Goal: Task Accomplishment & Management: Use online tool/utility

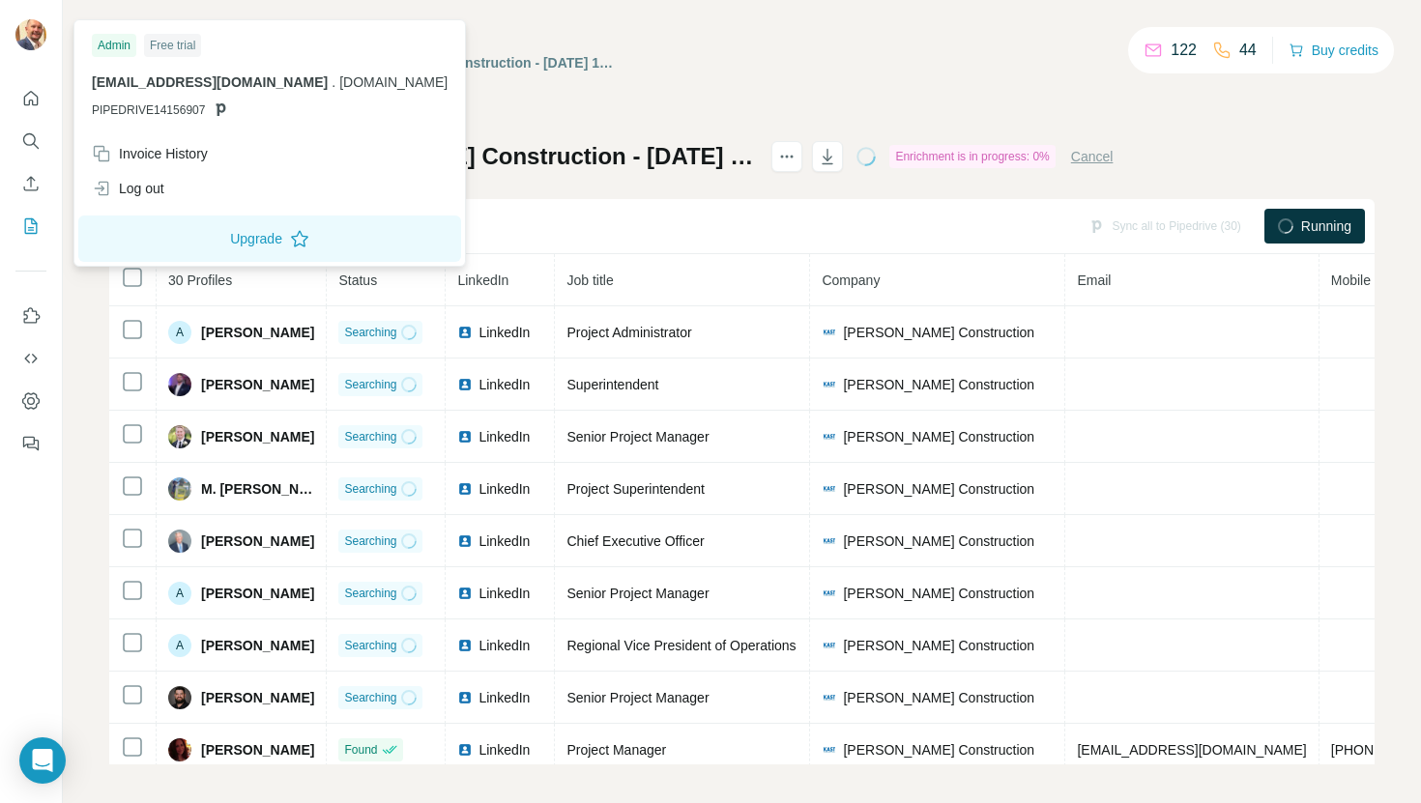
click at [22, 42] on img at bounding box center [30, 34] width 31 height 31
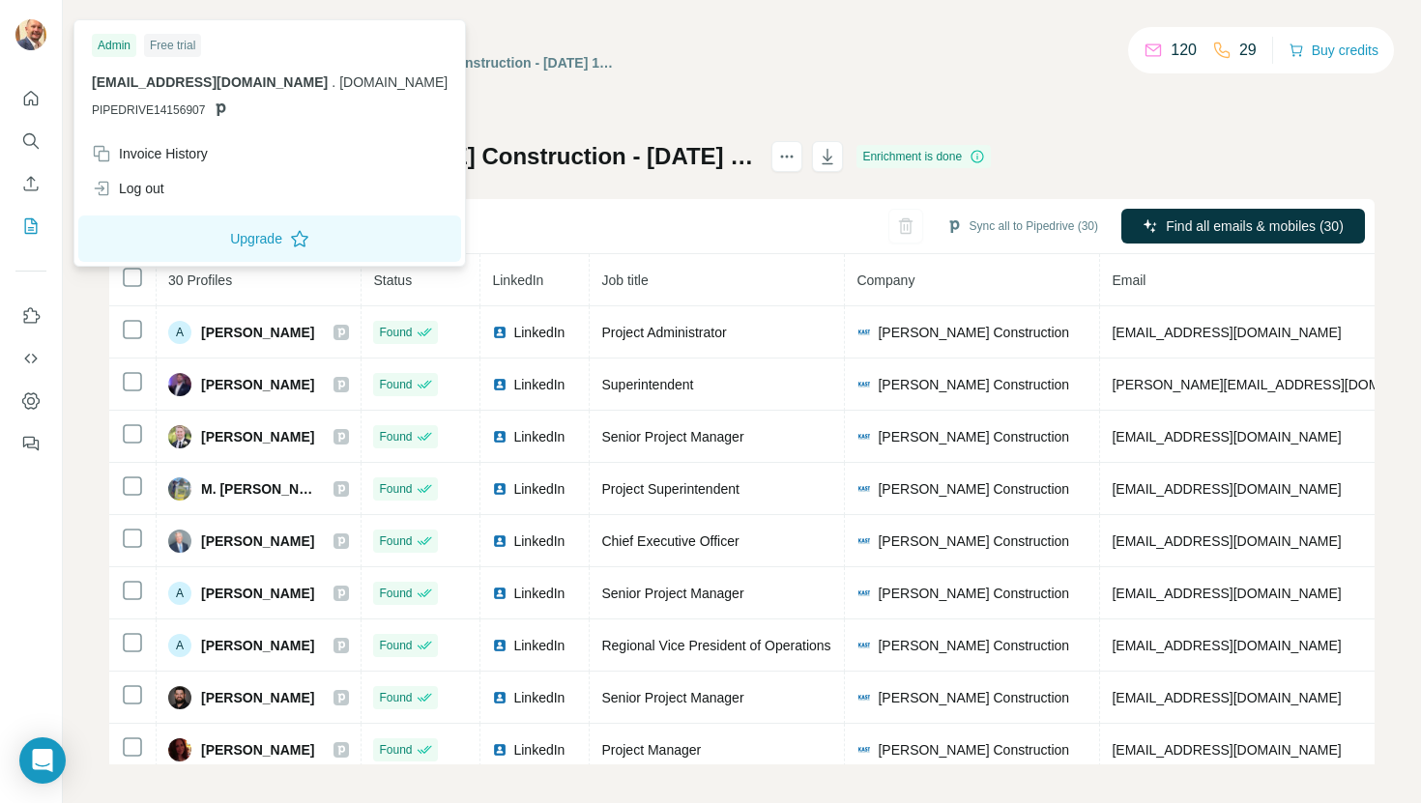
click at [1029, 56] on div "My lists / Search Export: Kast Construction - 02/10/2025 19:29 120 29 Buy credi…" at bounding box center [741, 62] width 1265 height 33
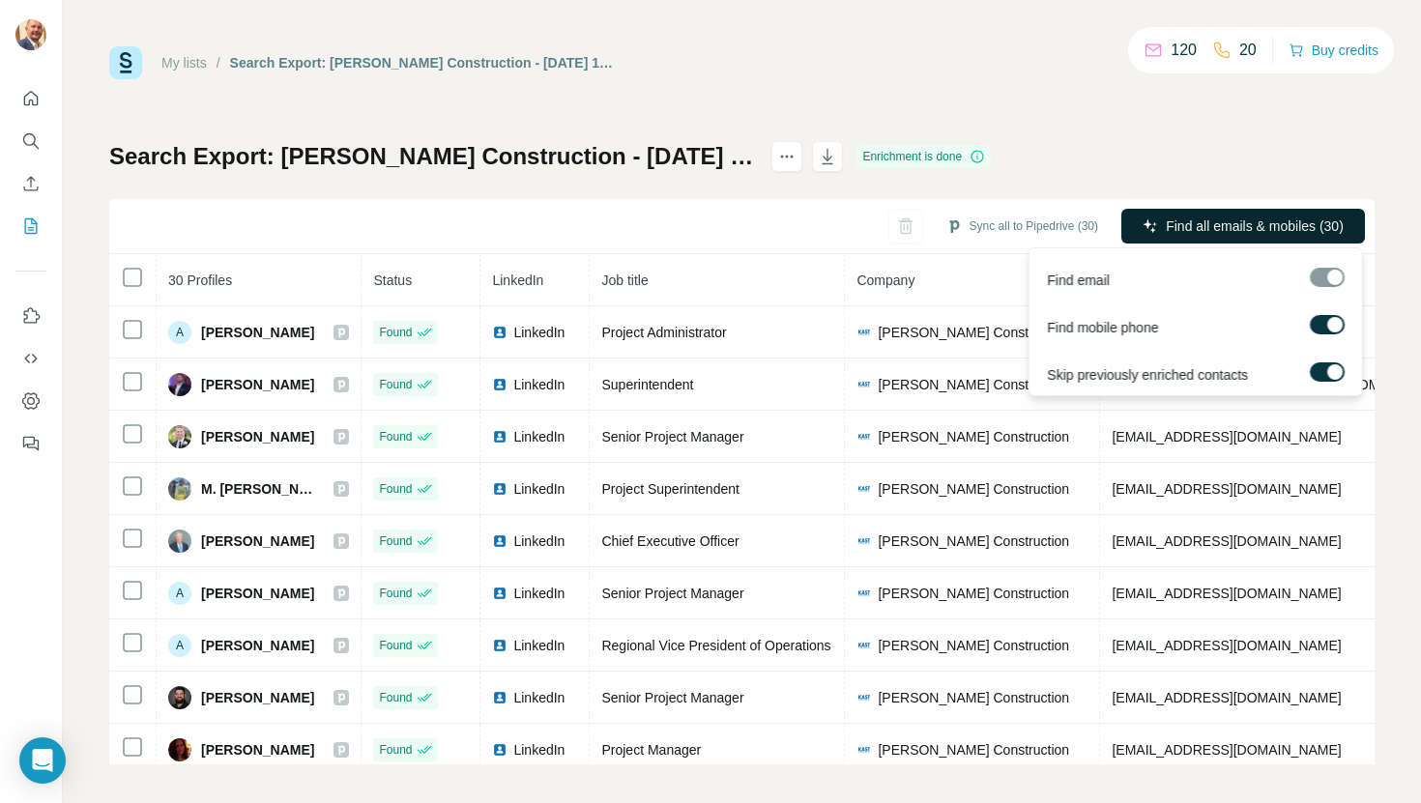
click at [1270, 233] on span "Find all emails & mobiles (30)" at bounding box center [1255, 226] width 178 height 19
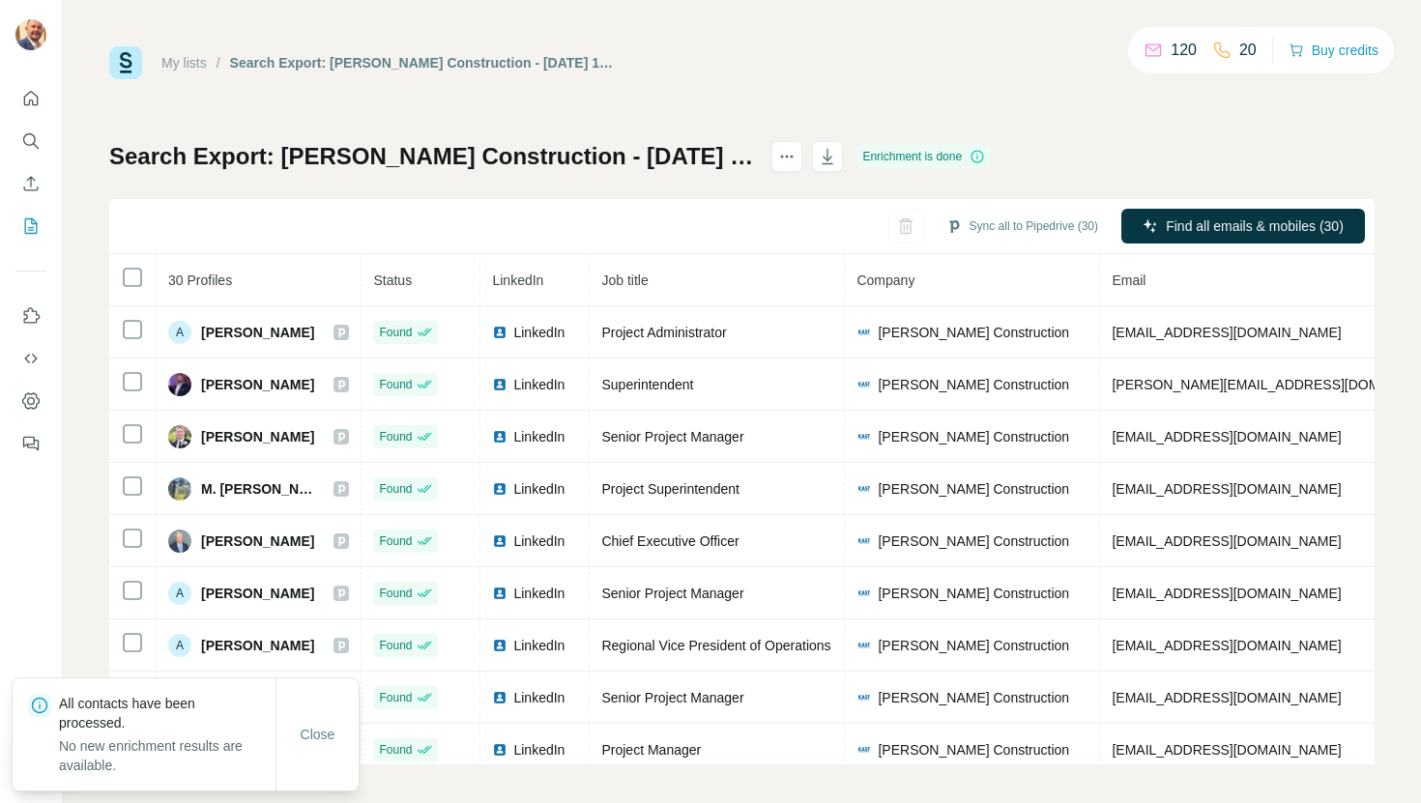
click at [1045, 82] on div "My lists / Search Export: Kast Construction - 02/10/2025 19:29 120 20 Buy credi…" at bounding box center [741, 405] width 1265 height 718
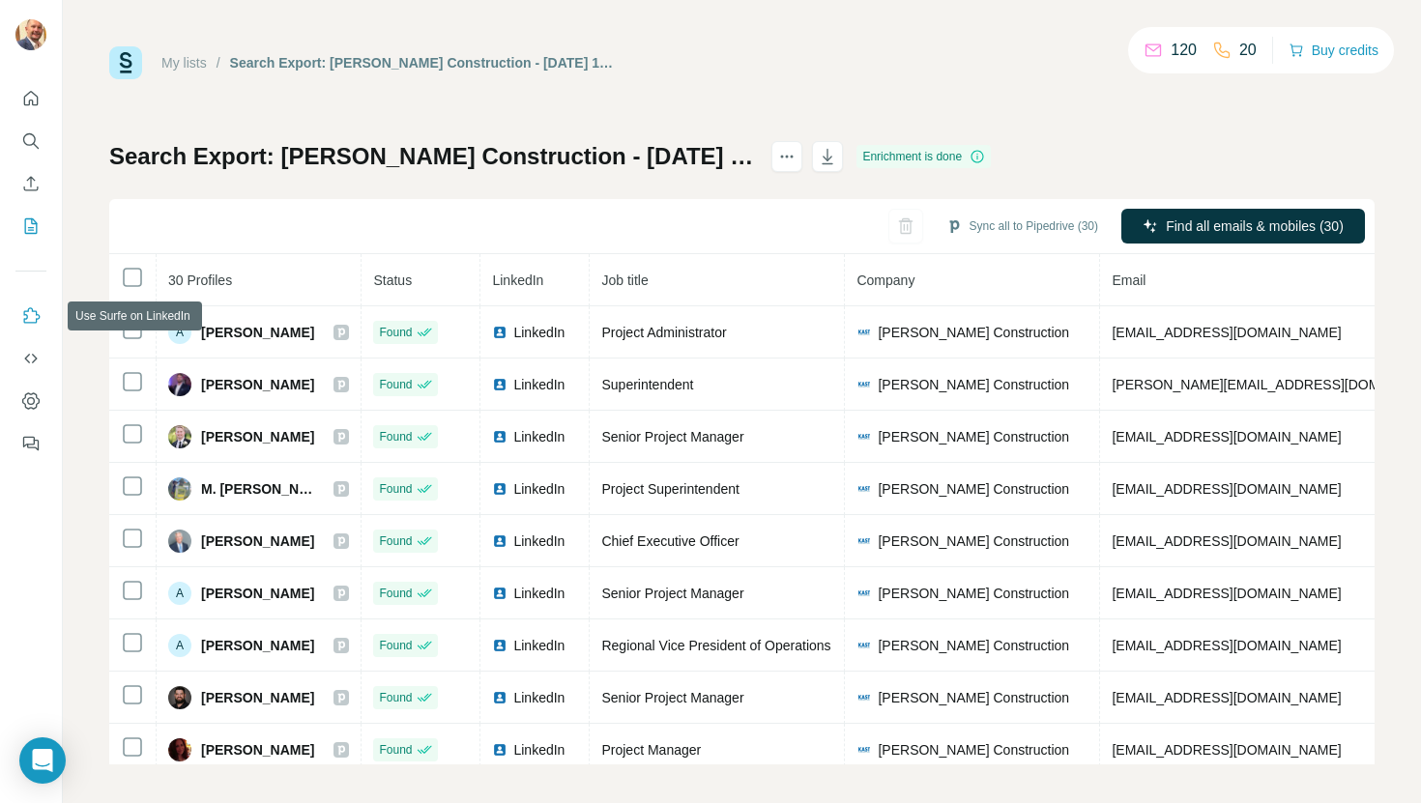
drag, startPoint x: 39, startPoint y: 314, endPoint x: 81, endPoint y: 290, distance: 48.9
click at [80, 292] on div "My lists / Search Export: Kast Construction - 02/10/2025 19:29 120 20 Buy credi…" at bounding box center [710, 401] width 1421 height 803
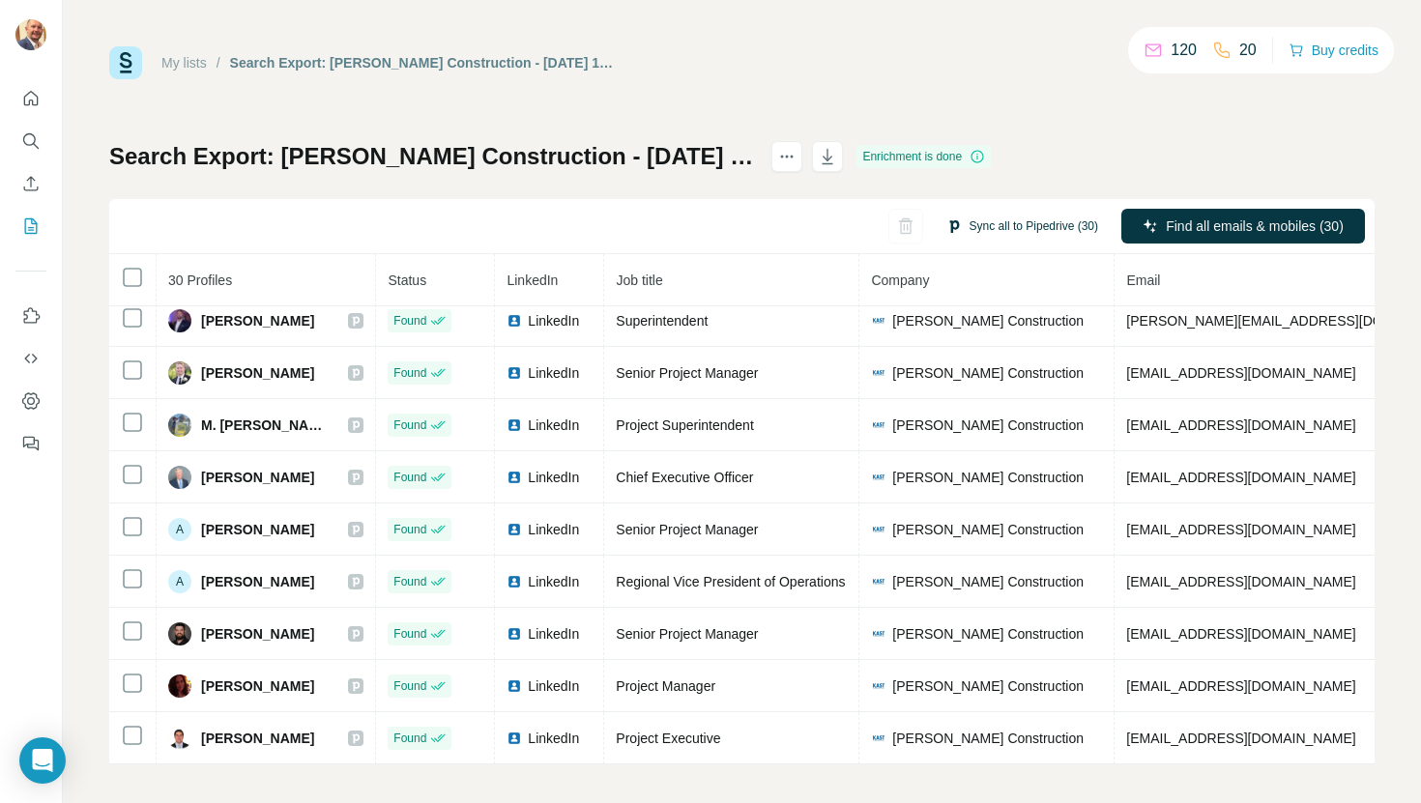
click at [1019, 235] on button "Sync all to Pipedrive (30)" at bounding box center [1022, 226] width 179 height 29
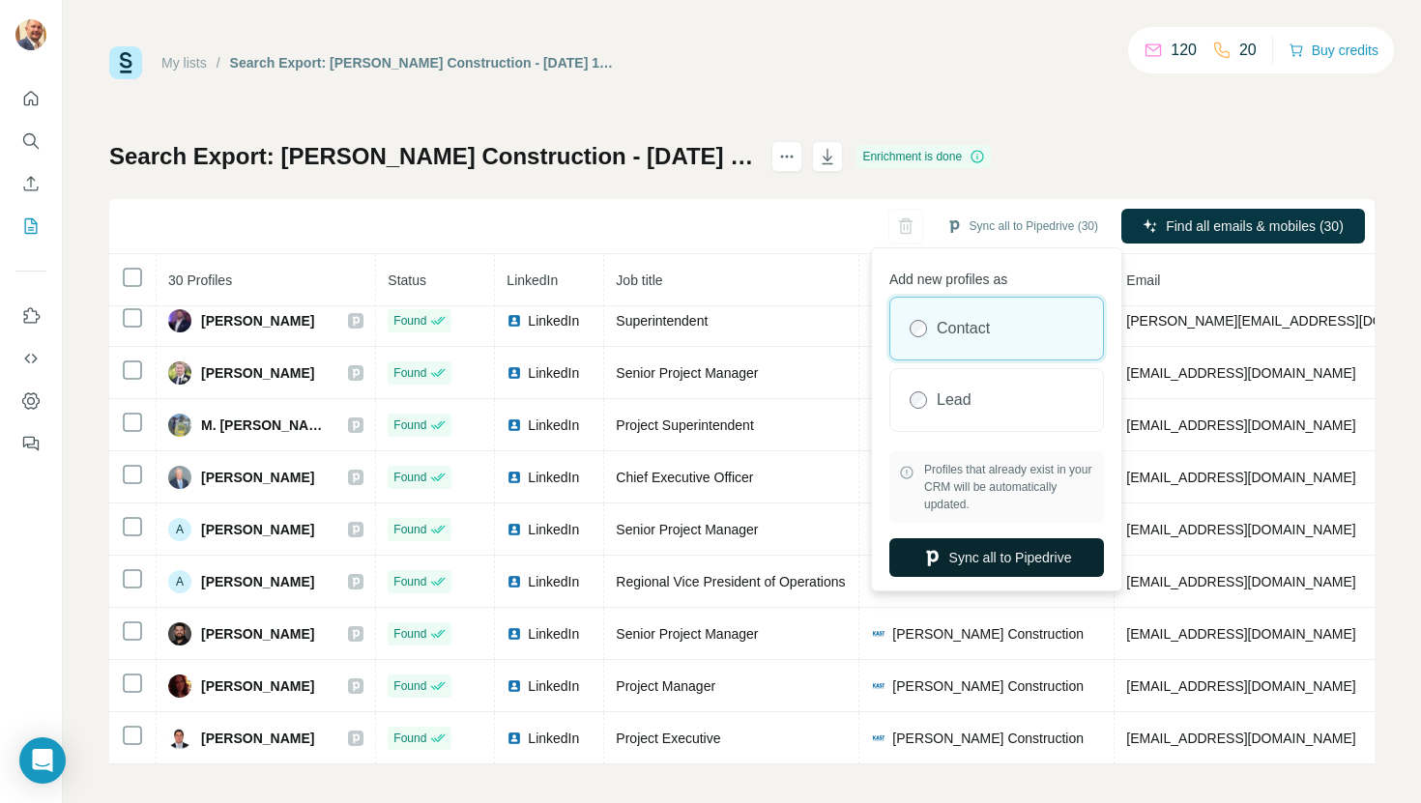
click at [998, 557] on button "Sync all to Pipedrive" at bounding box center [996, 557] width 215 height 39
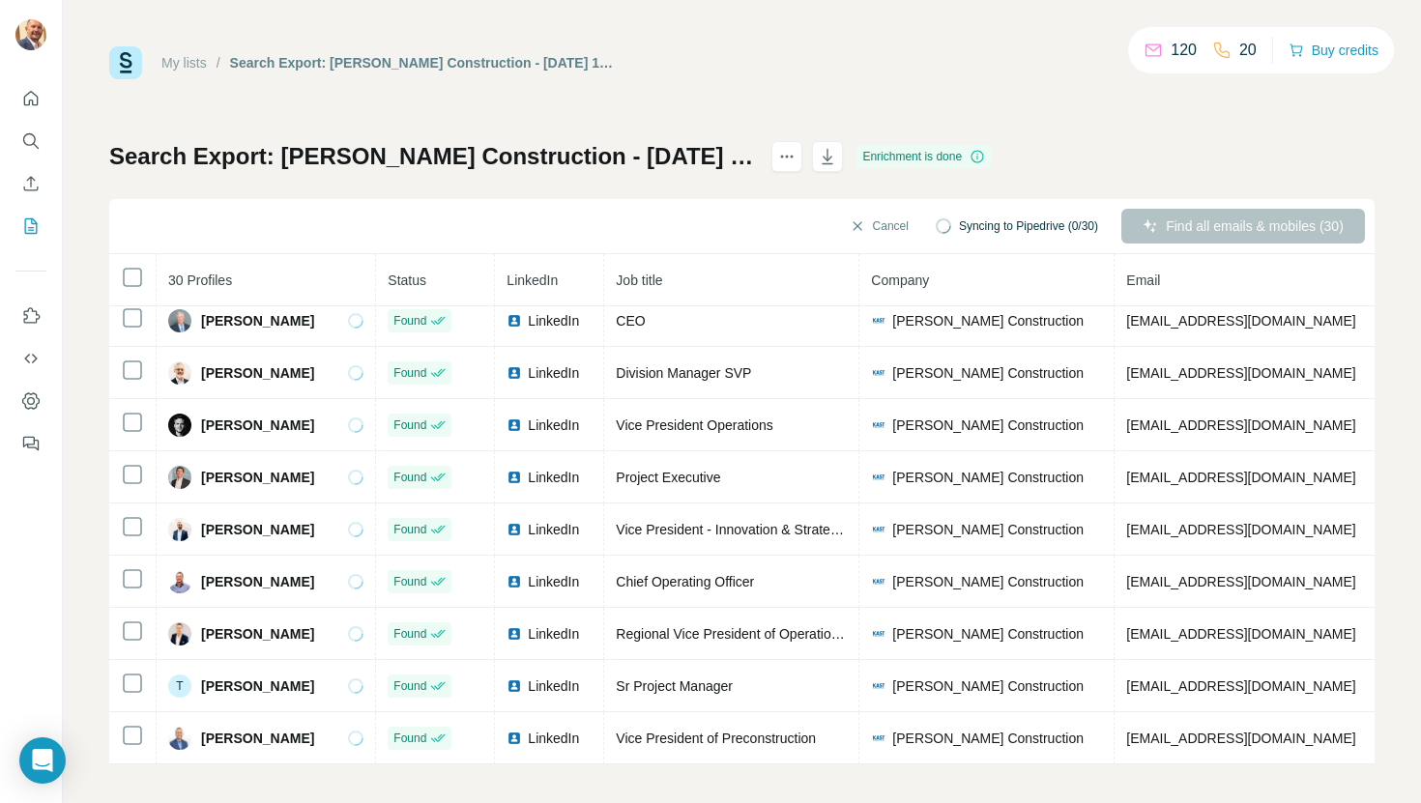
scroll to position [8, 0]
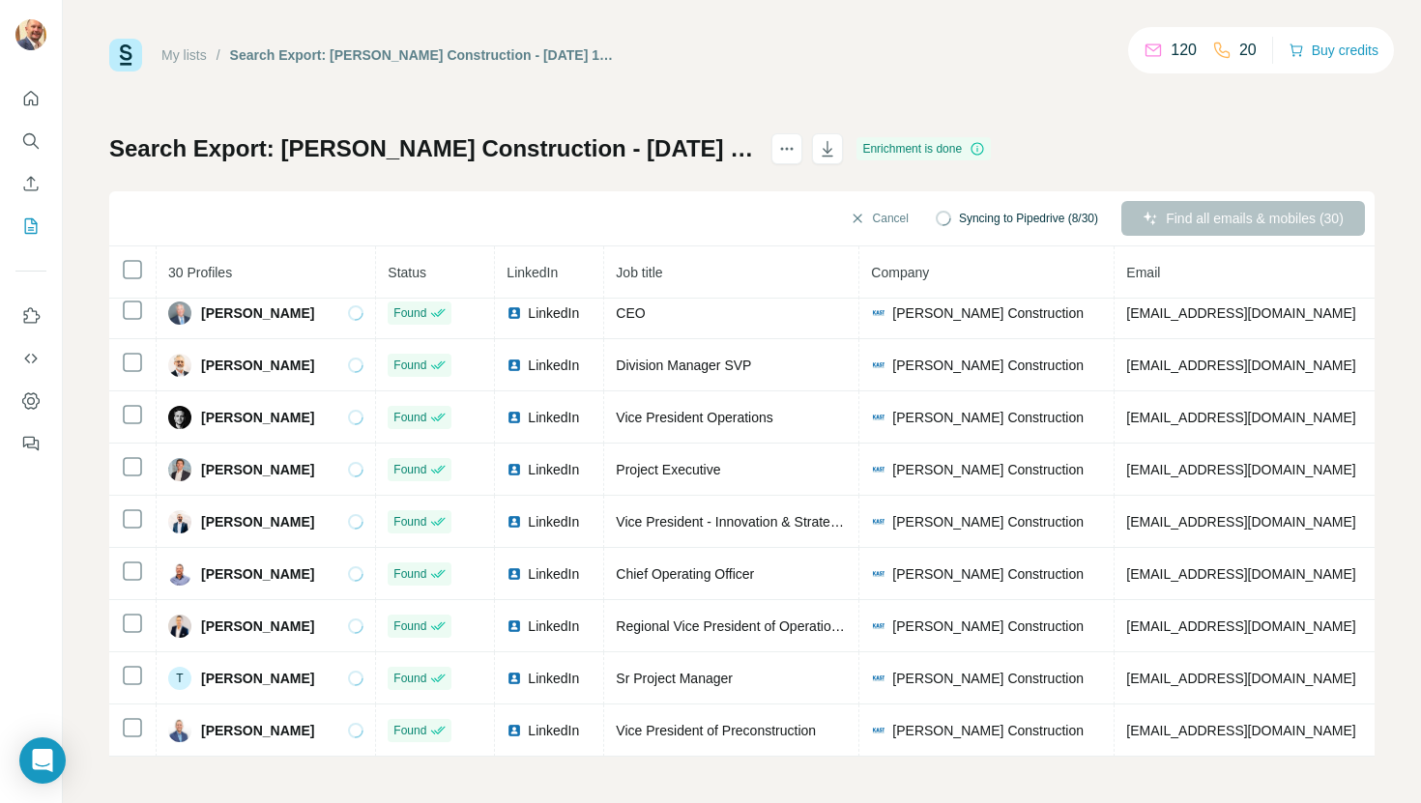
click at [1226, 54] on div "20" at bounding box center [1234, 50] width 44 height 23
click at [1154, 50] on div "120" at bounding box center [1170, 50] width 53 height 23
click at [1324, 49] on button "Buy credits" at bounding box center [1334, 50] width 90 height 27
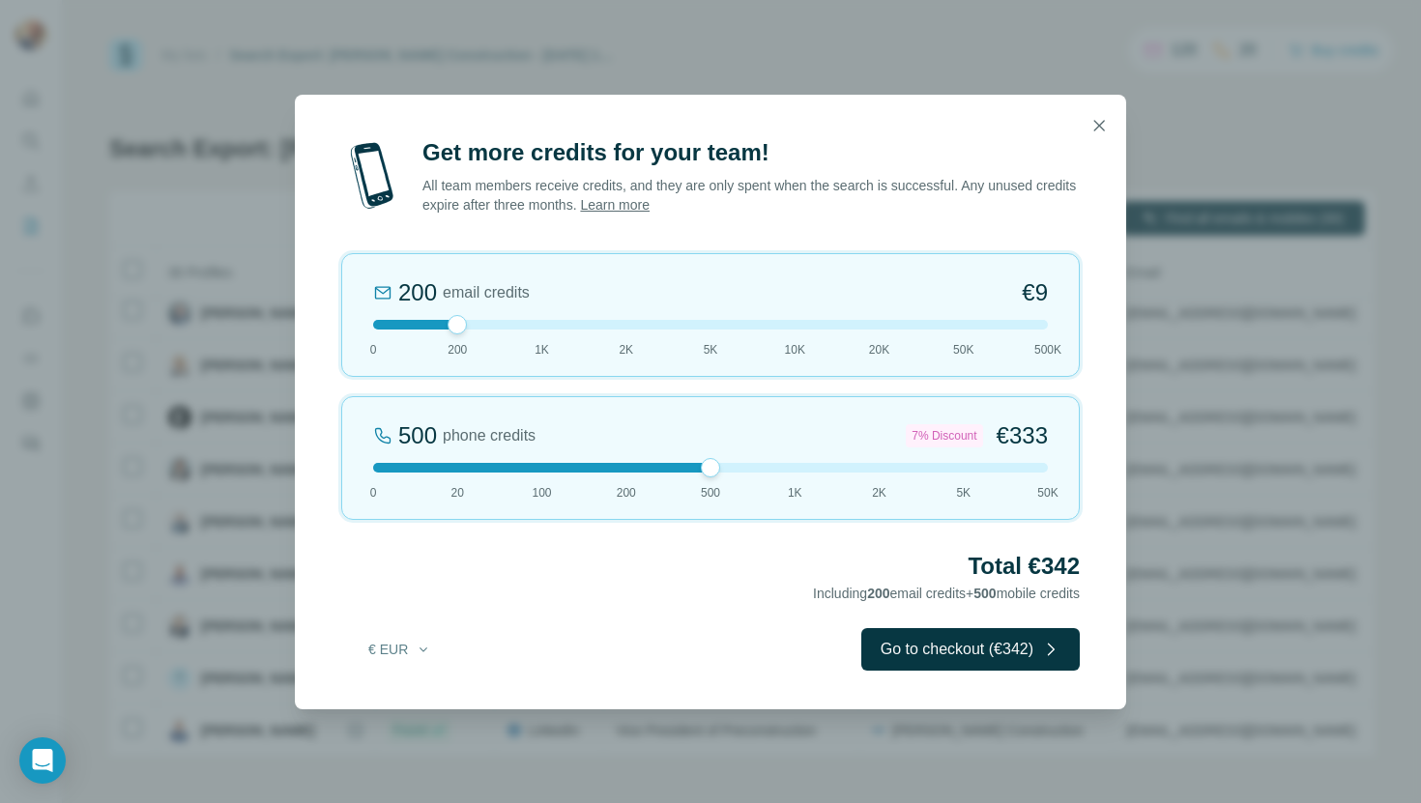
drag, startPoint x: 461, startPoint y: 474, endPoint x: 673, endPoint y: 483, distance: 211.9
click at [673, 483] on div "500 phone credits 7% Discount €333 0 20 100 200 500 1K 2K 5K 50K" at bounding box center [710, 458] width 739 height 124
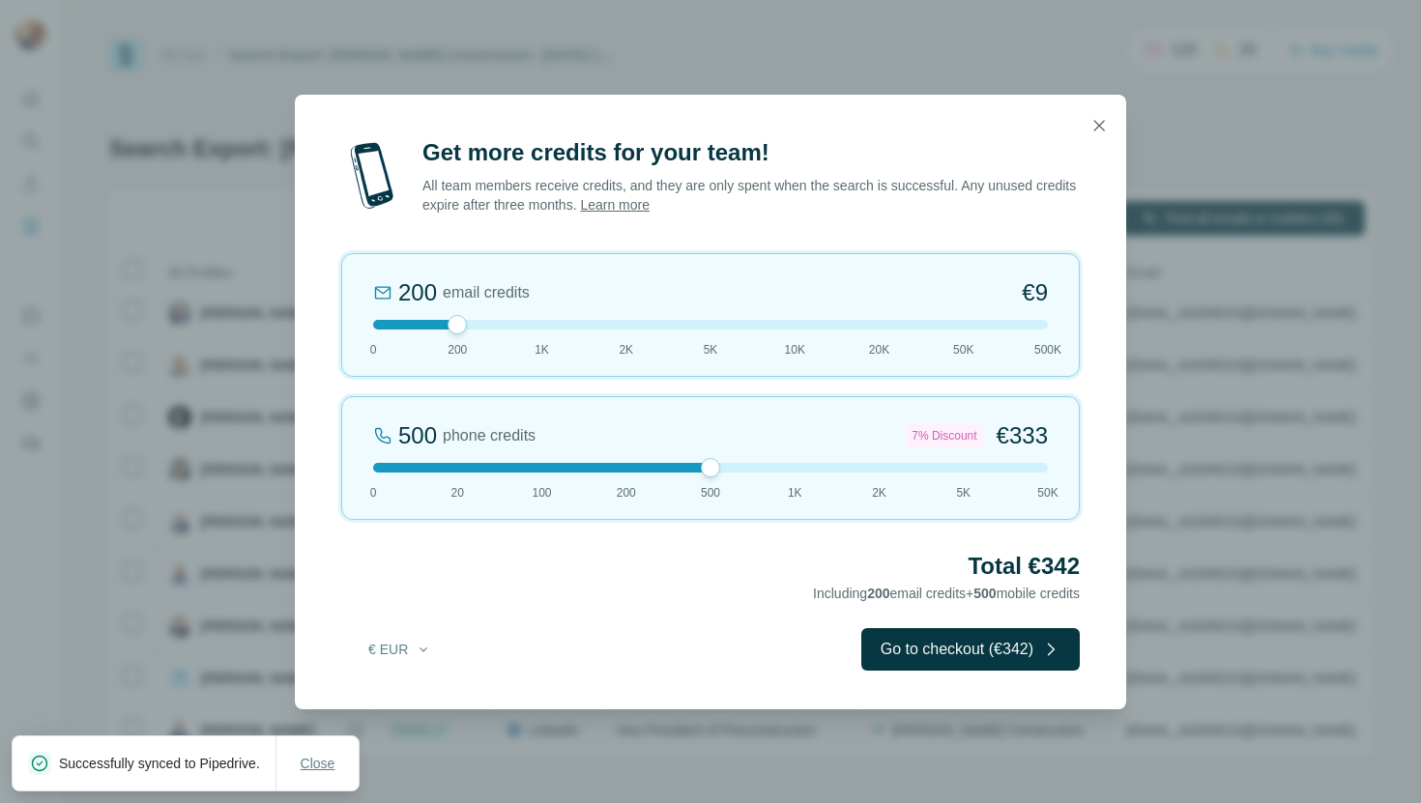
click at [321, 772] on button "Close" at bounding box center [318, 763] width 62 height 35
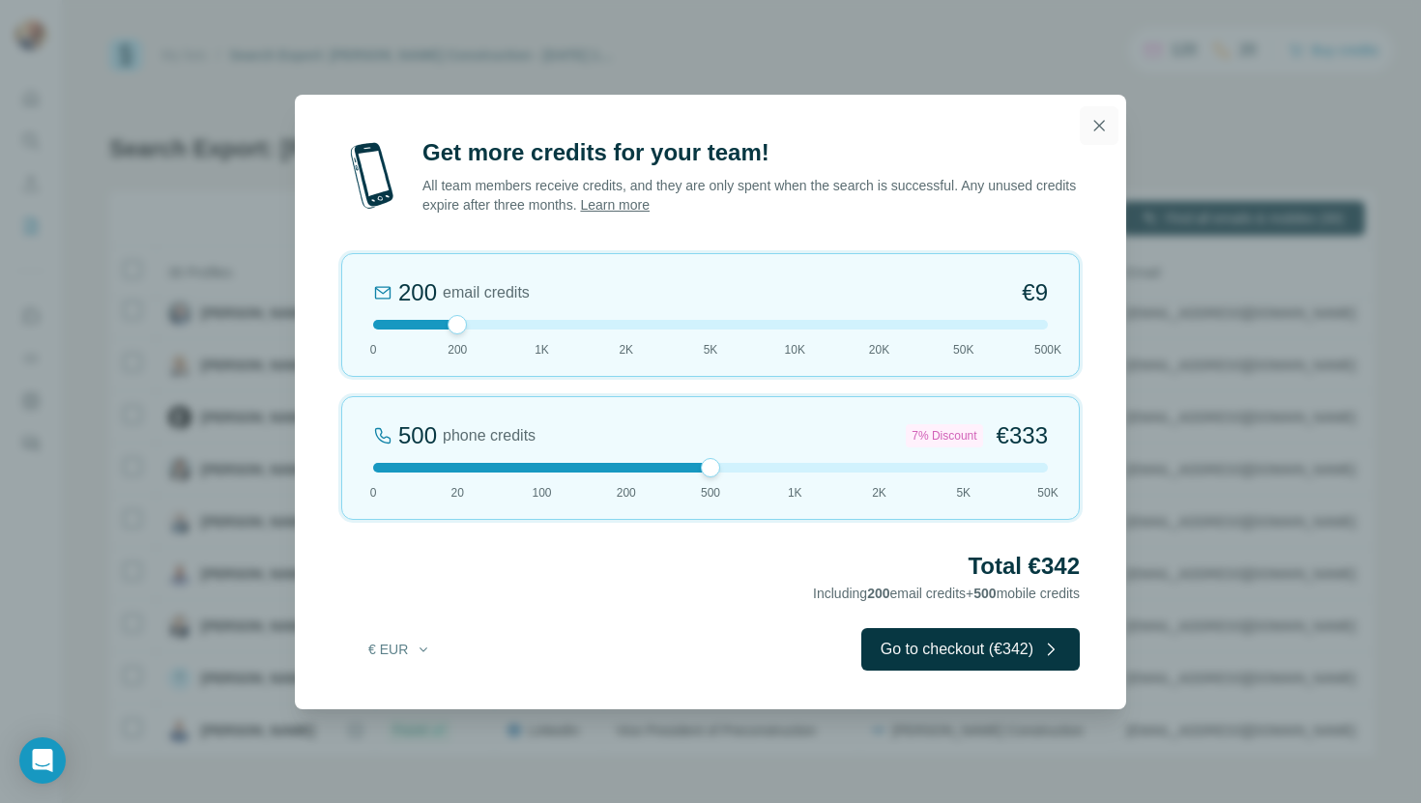
click at [1100, 127] on icon "button" at bounding box center [1099, 125] width 11 height 11
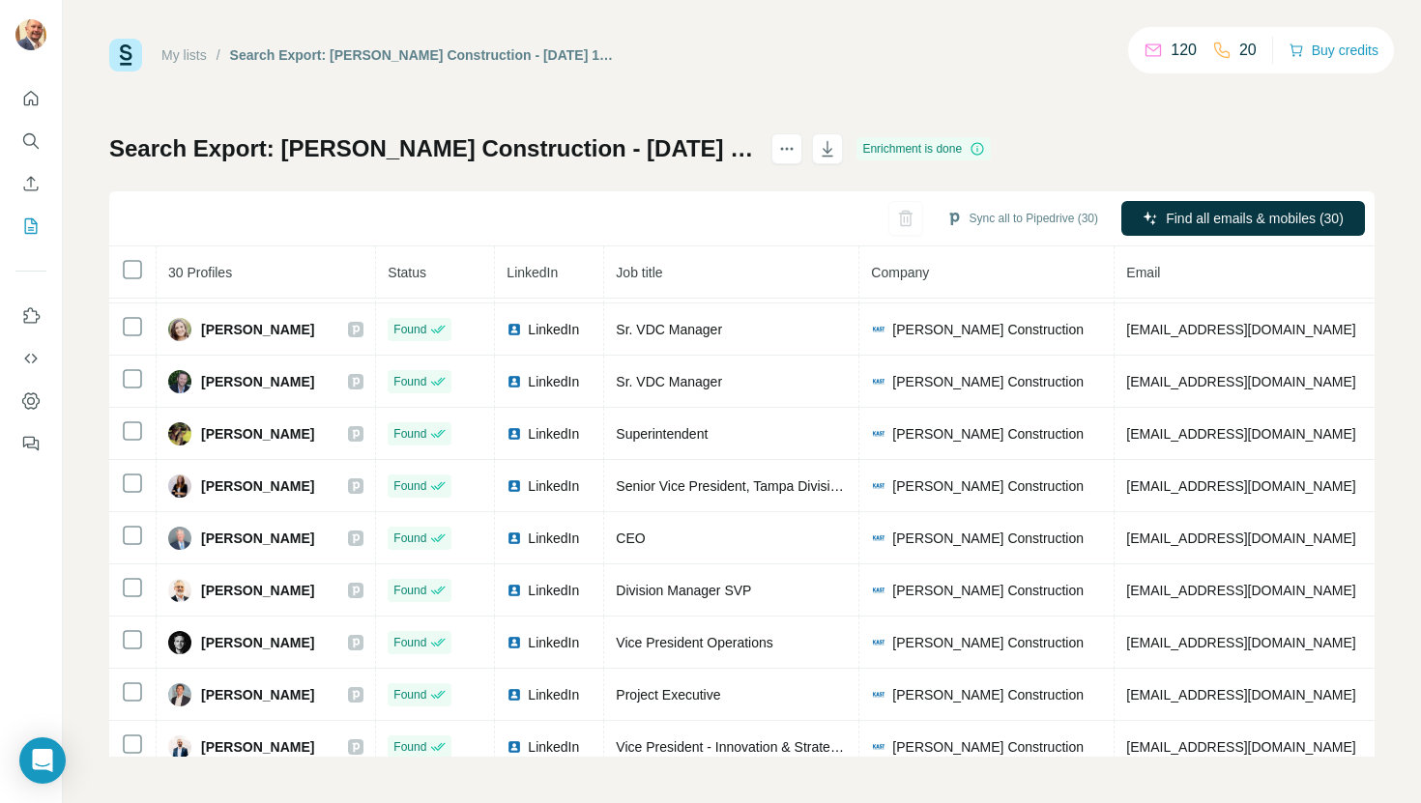
scroll to position [1108, 0]
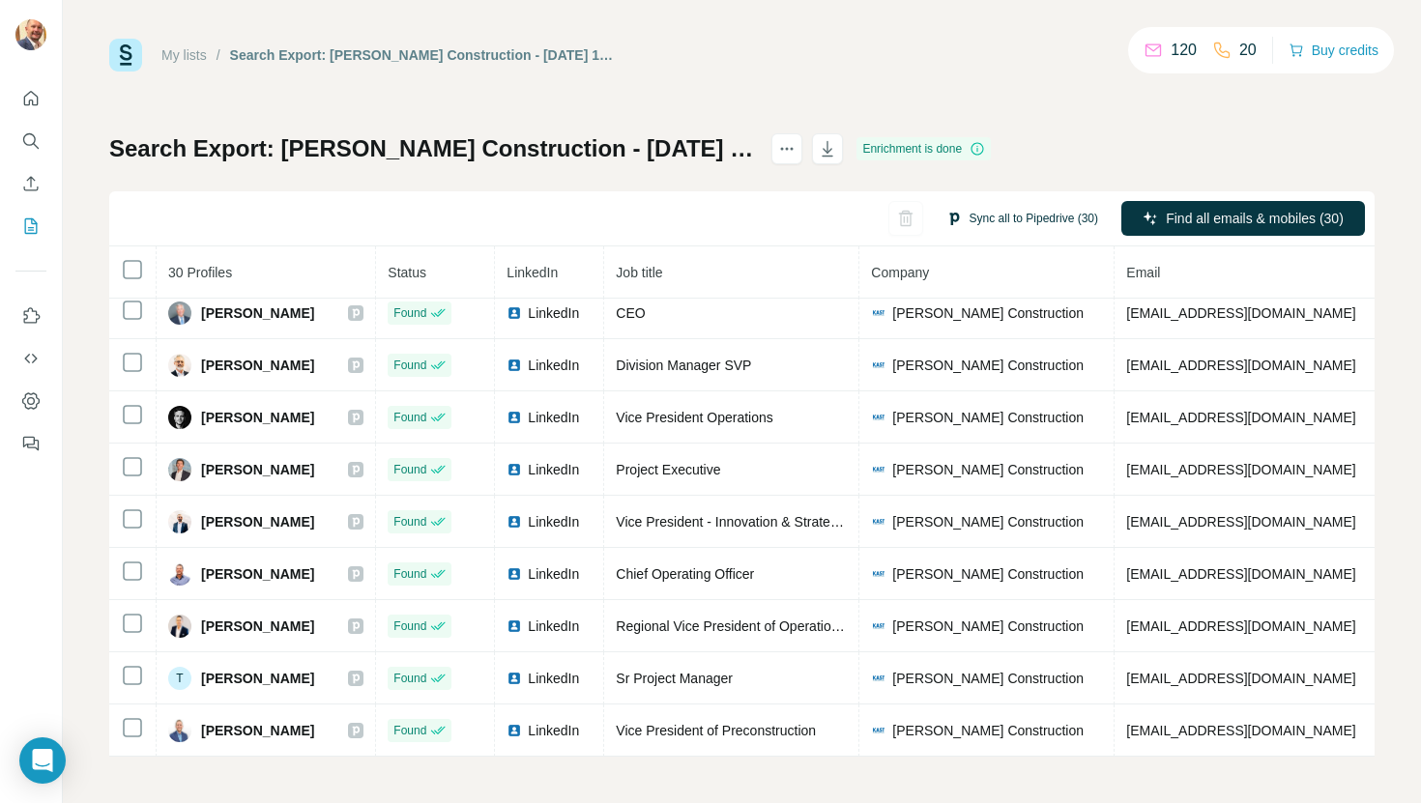
click at [1014, 223] on button "Sync all to Pipedrive (30)" at bounding box center [1022, 218] width 179 height 29
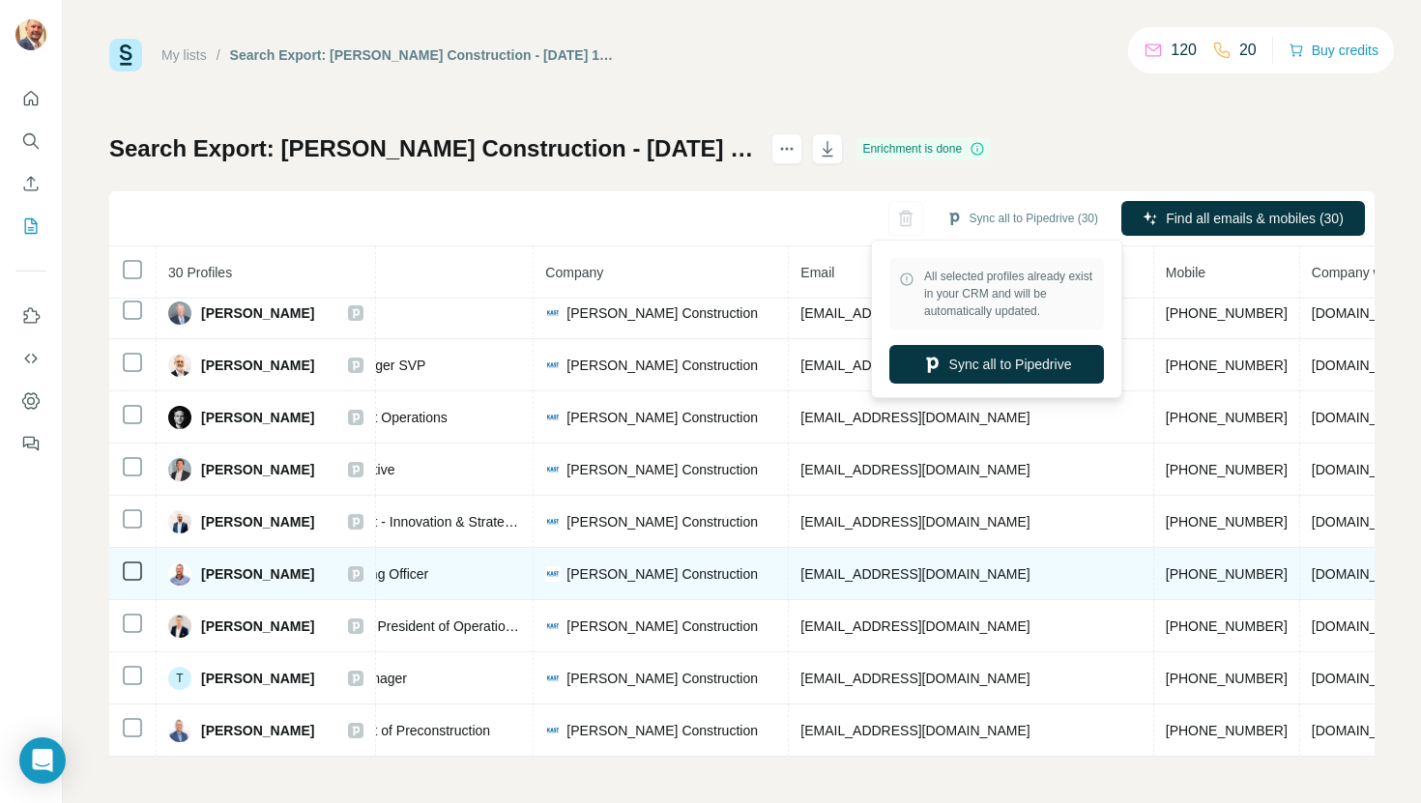
scroll to position [1108, 403]
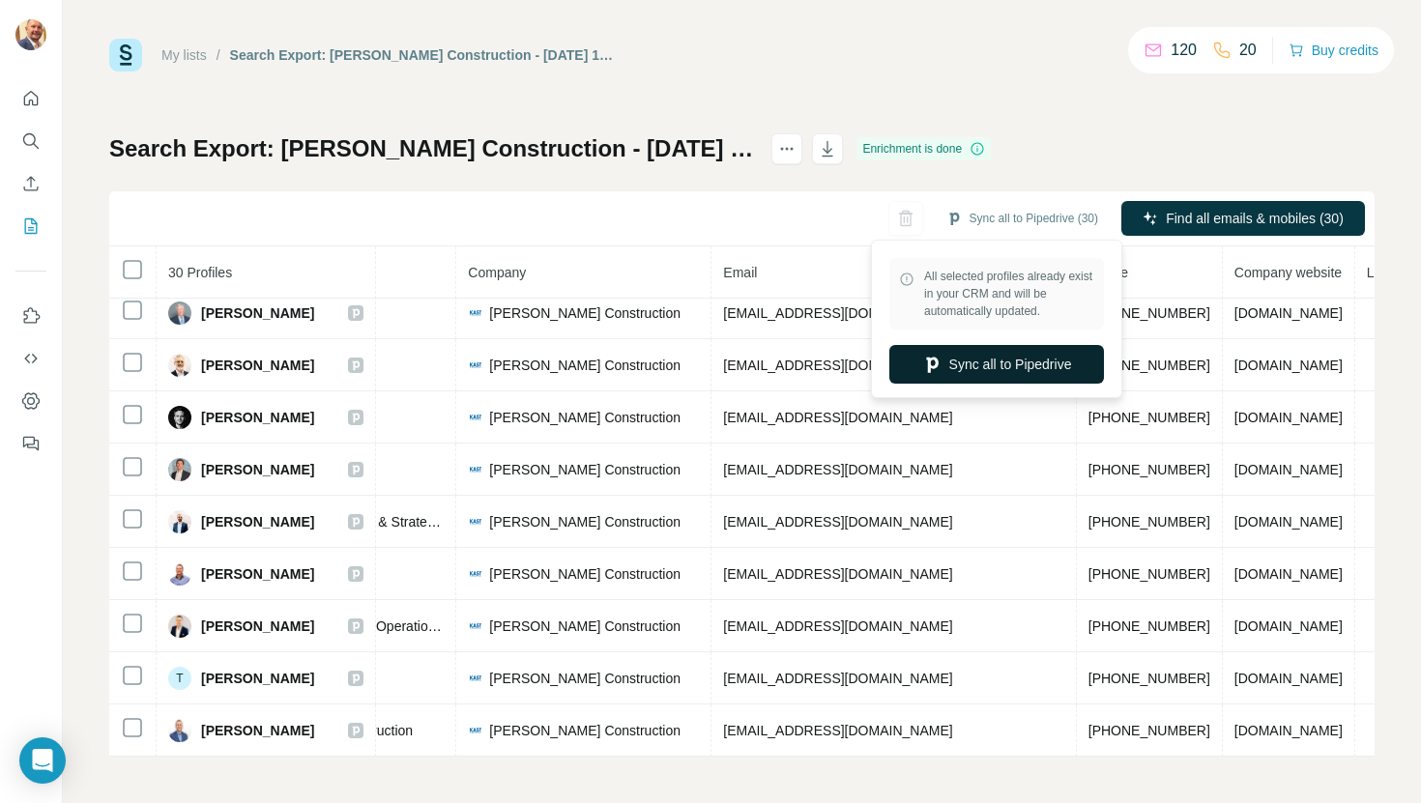
click at [989, 369] on button "Sync all to Pipedrive" at bounding box center [996, 364] width 215 height 39
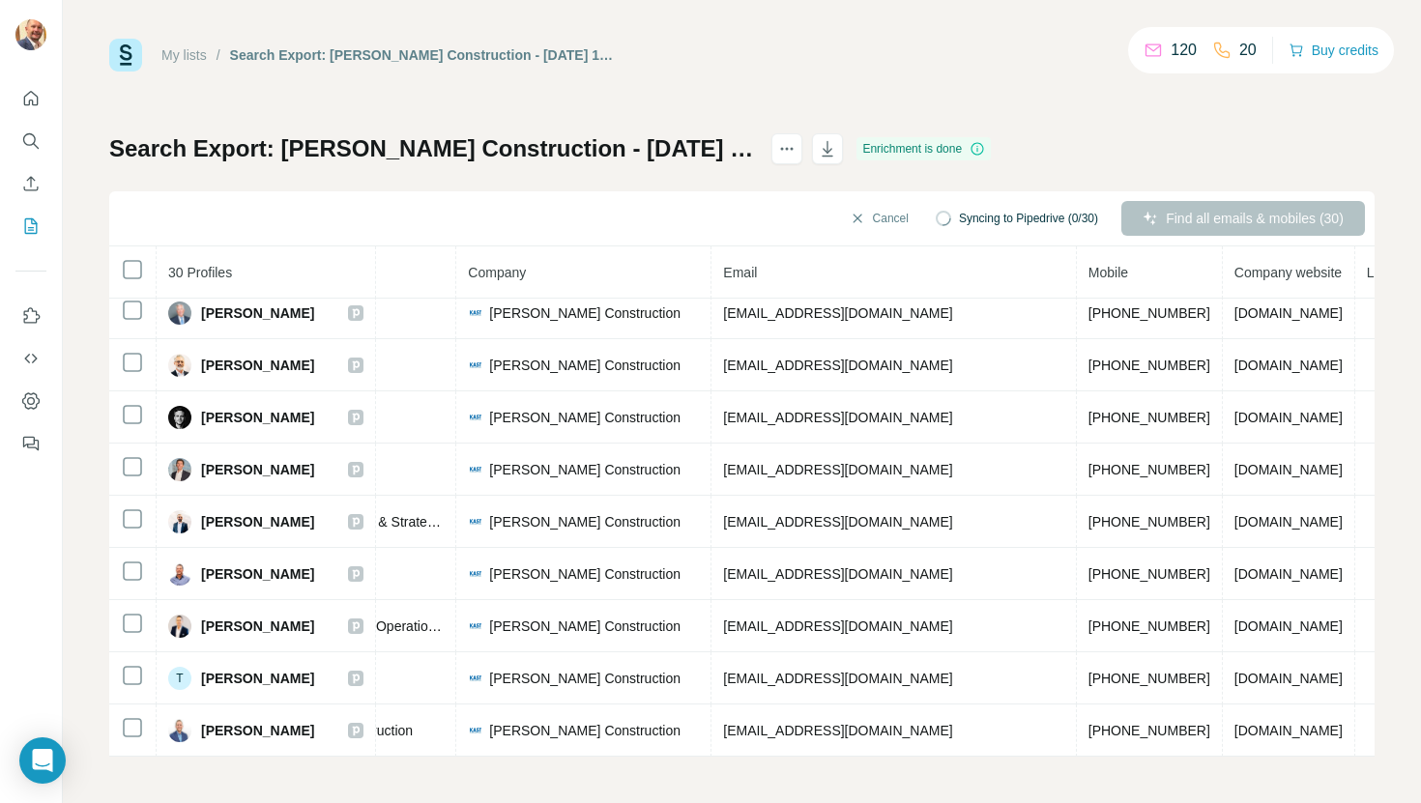
click at [1088, 271] on span "Mobile" at bounding box center [1108, 272] width 40 height 15
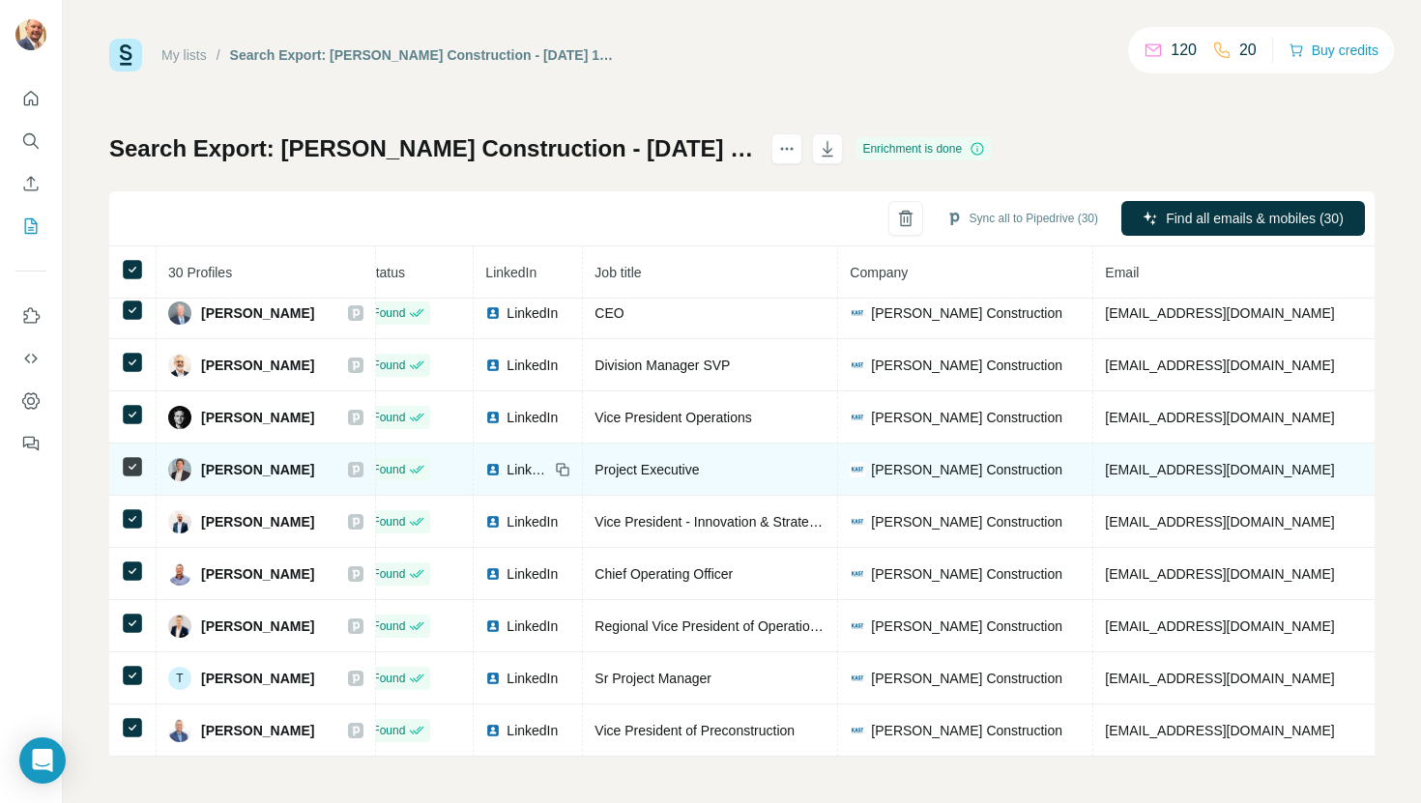
scroll to position [1108, 0]
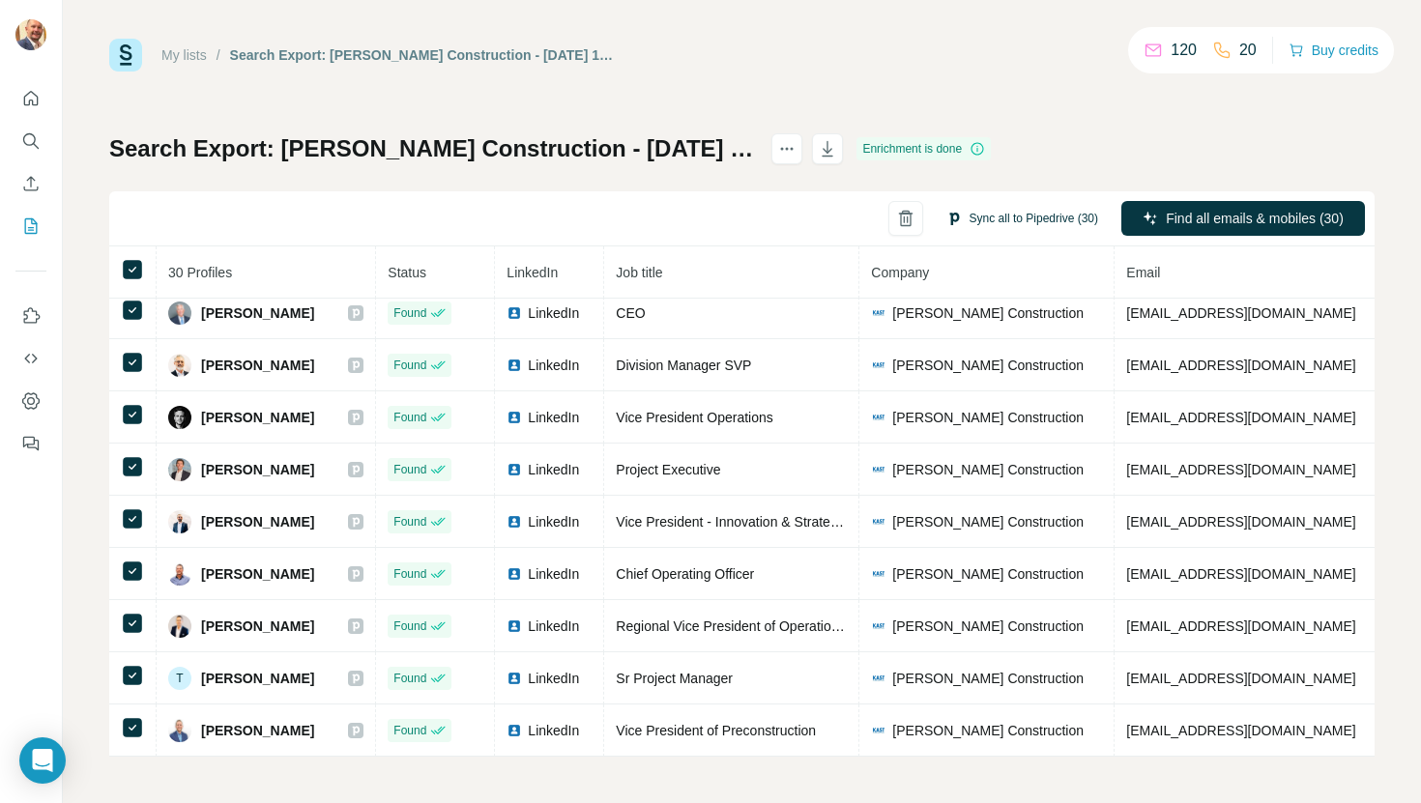
click at [1052, 217] on button "Sync all to Pipedrive (30)" at bounding box center [1022, 218] width 179 height 29
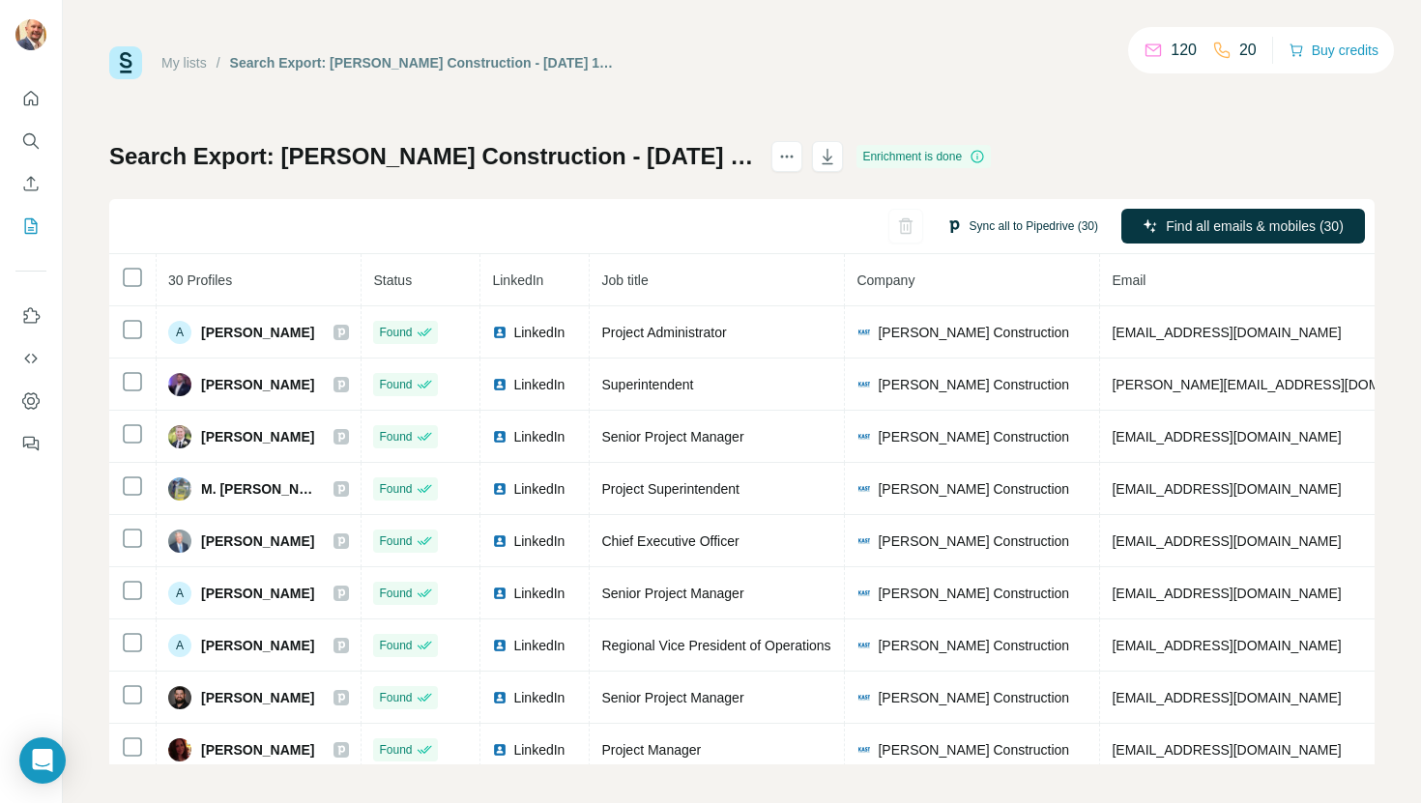
click at [1055, 230] on button "Sync all to Pipedrive (30)" at bounding box center [1022, 226] width 179 height 29
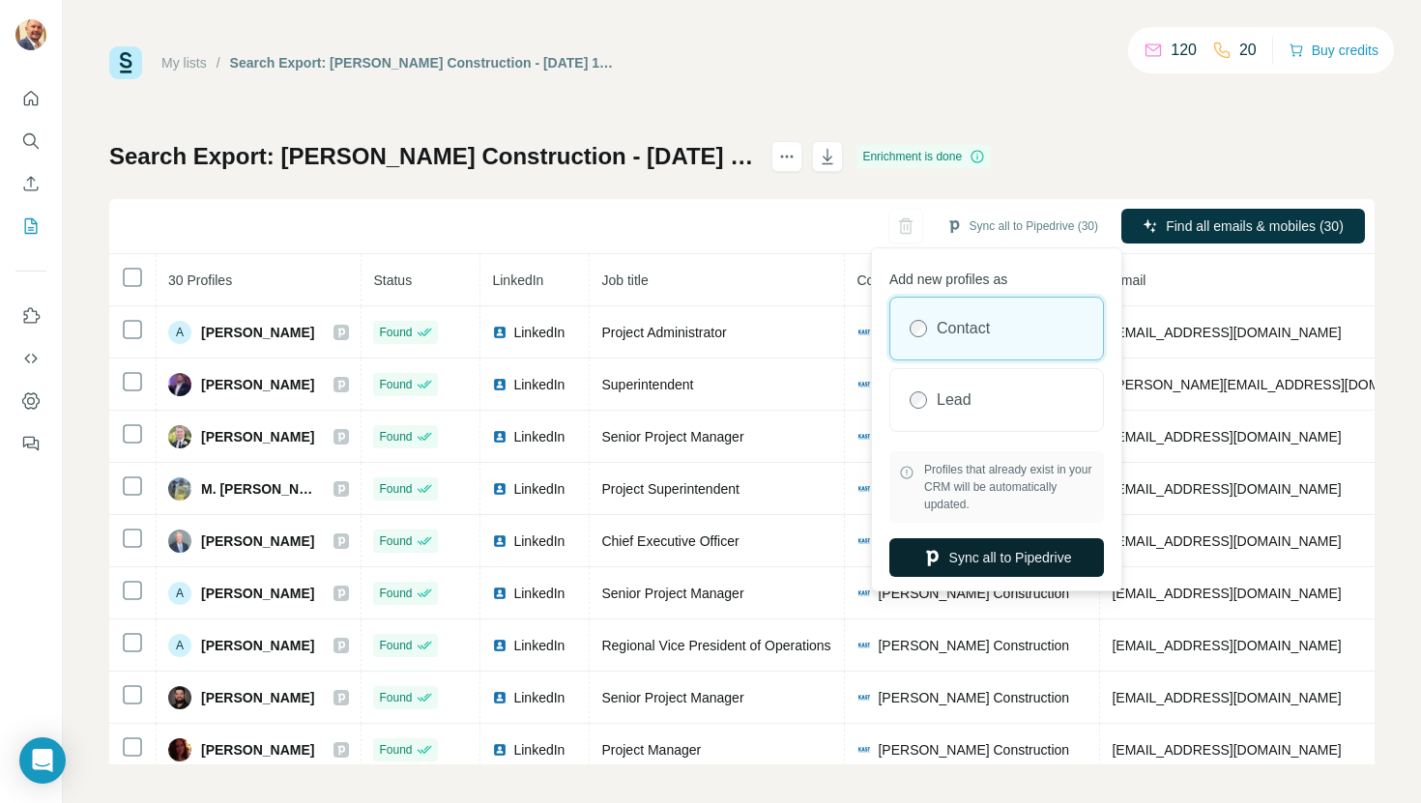
click at [936, 576] on button "Sync all to Pipedrive" at bounding box center [996, 557] width 215 height 39
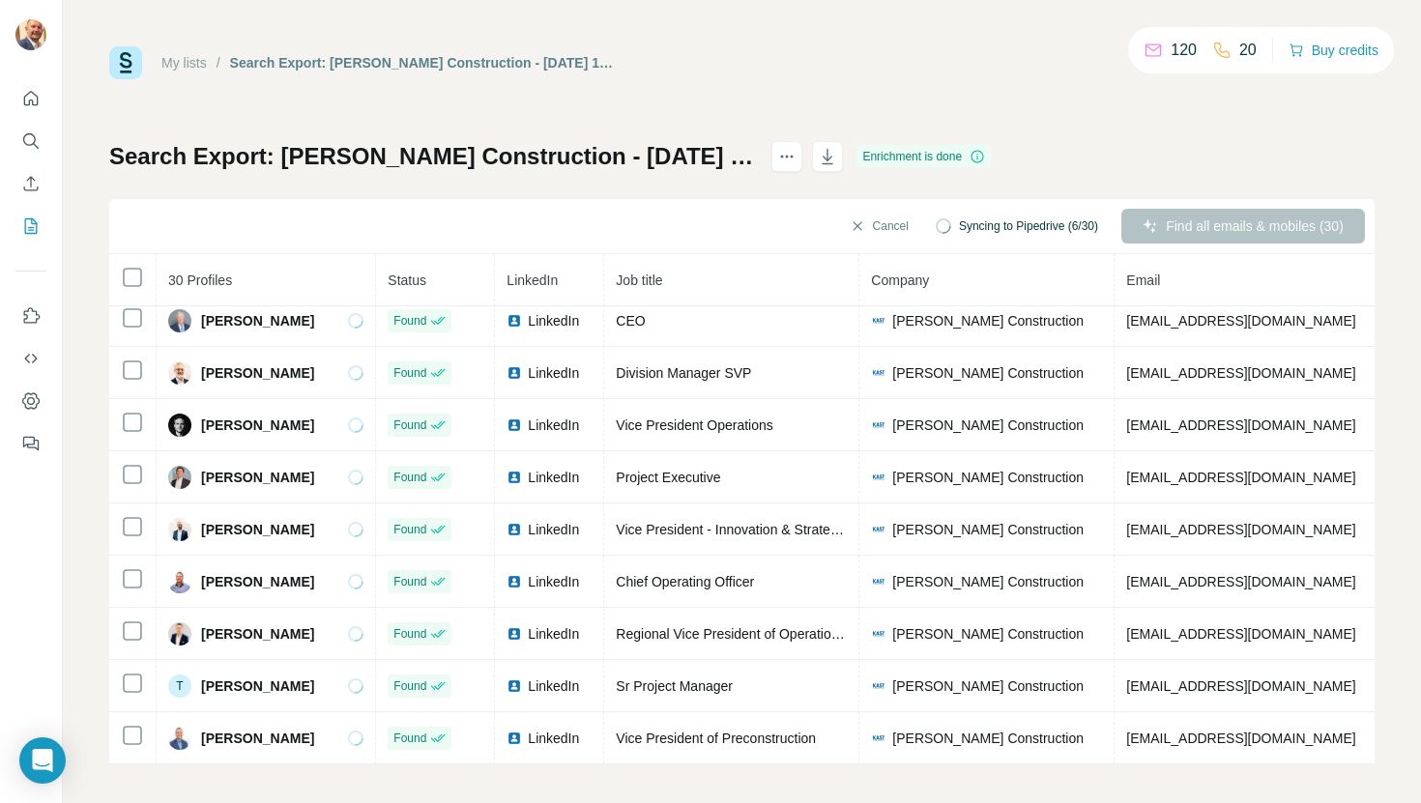
scroll to position [8, 0]
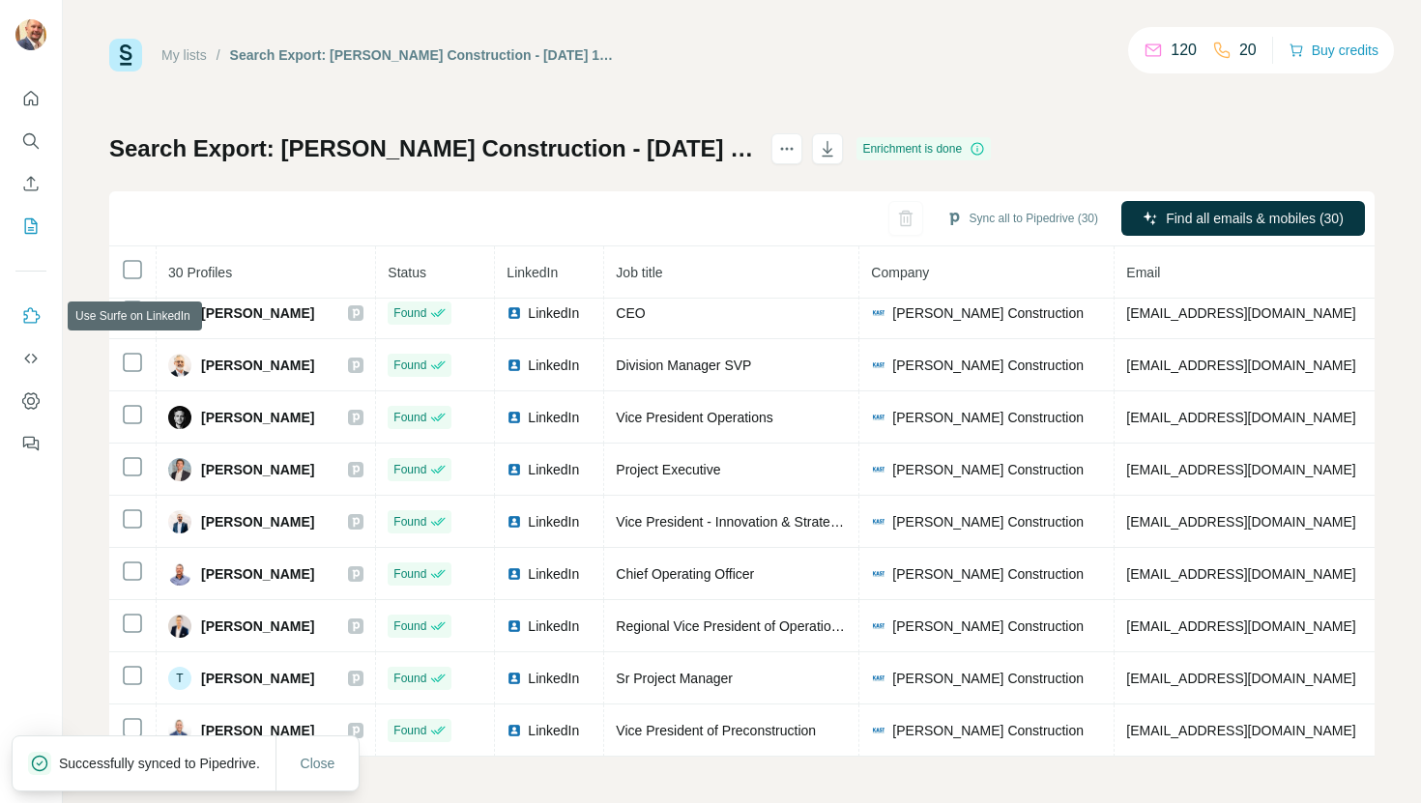
click at [32, 321] on icon "Use Surfe on LinkedIn" at bounding box center [30, 315] width 19 height 19
